Goal: Find specific page/section: Find specific page/section

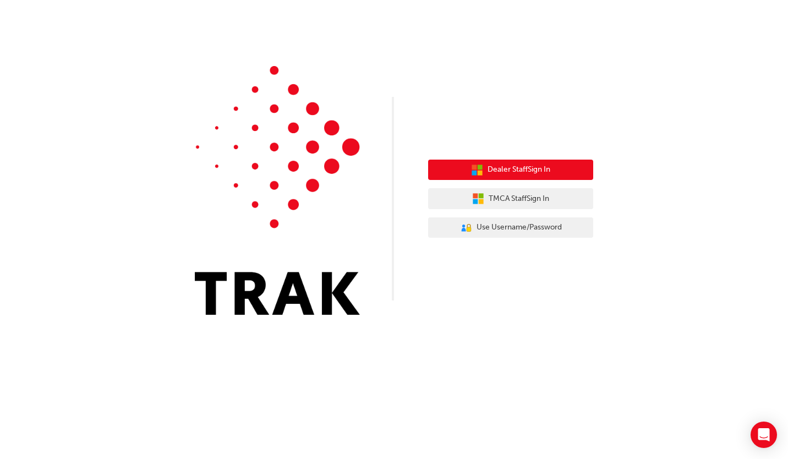
click at [519, 165] on span "Dealer Staff Sign In" at bounding box center [519, 169] width 63 height 13
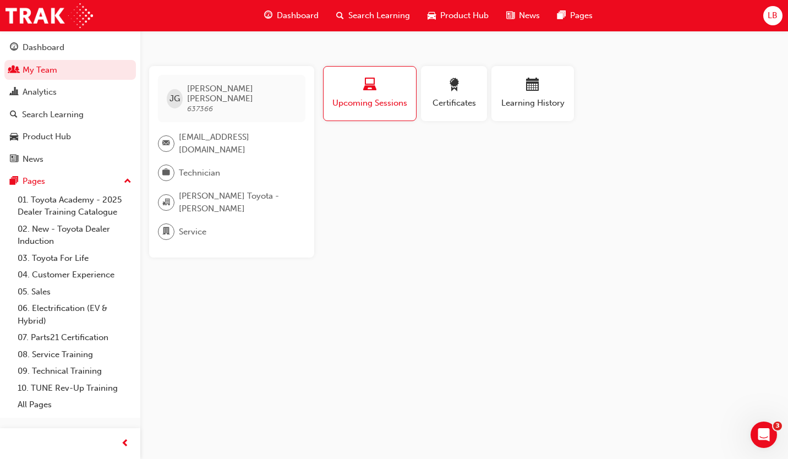
click at [350, 99] on span "Upcoming Sessions" at bounding box center [370, 103] width 76 height 13
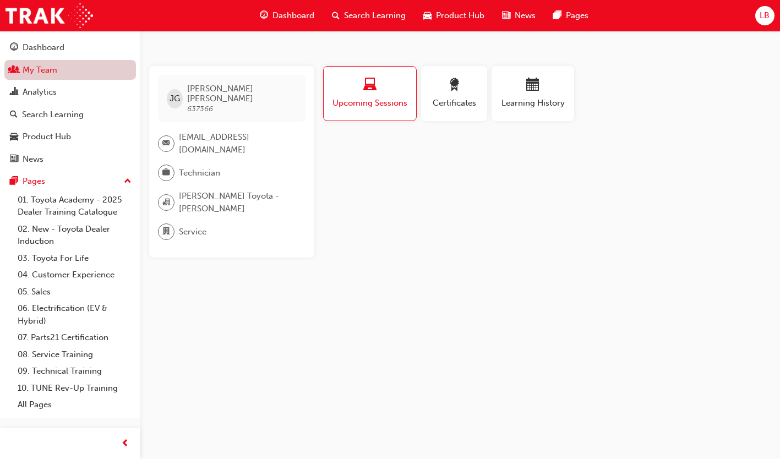
click at [34, 67] on link "My Team" at bounding box center [70, 70] width 132 height 20
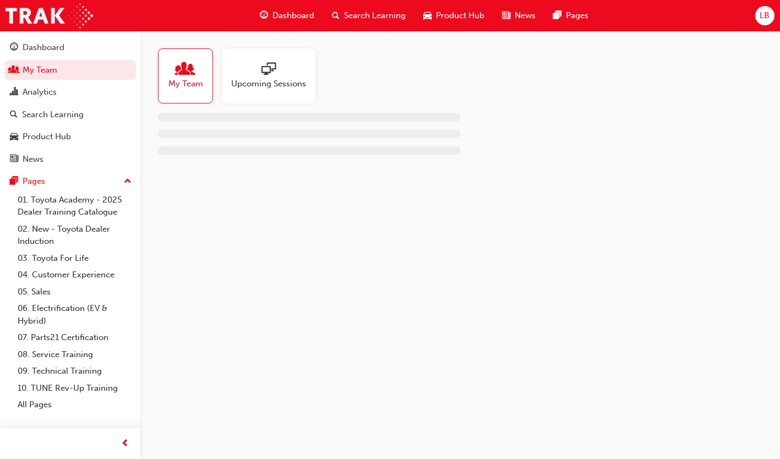
click at [193, 85] on span "My Team" at bounding box center [185, 84] width 35 height 13
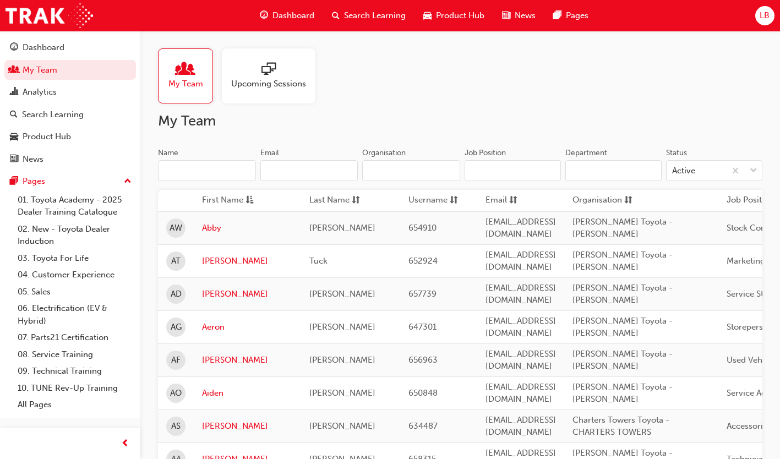
click at [186, 173] on input "Name" at bounding box center [207, 170] width 98 height 21
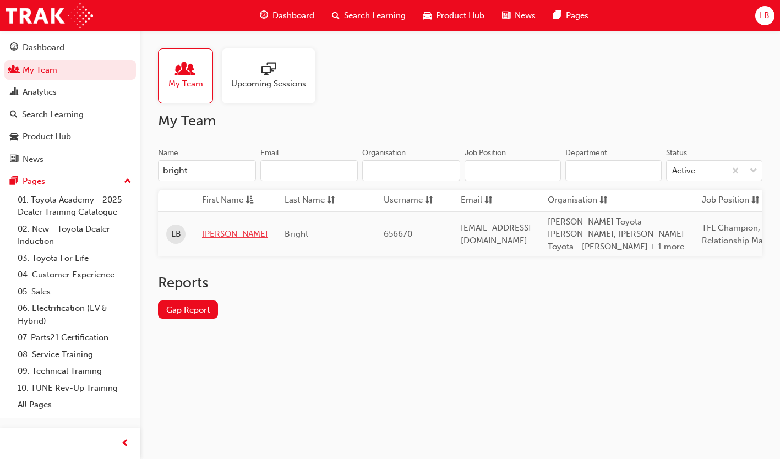
type input "bright"
click at [214, 232] on link "[PERSON_NAME]" at bounding box center [235, 234] width 66 height 13
